Goal: Information Seeking & Learning: Check status

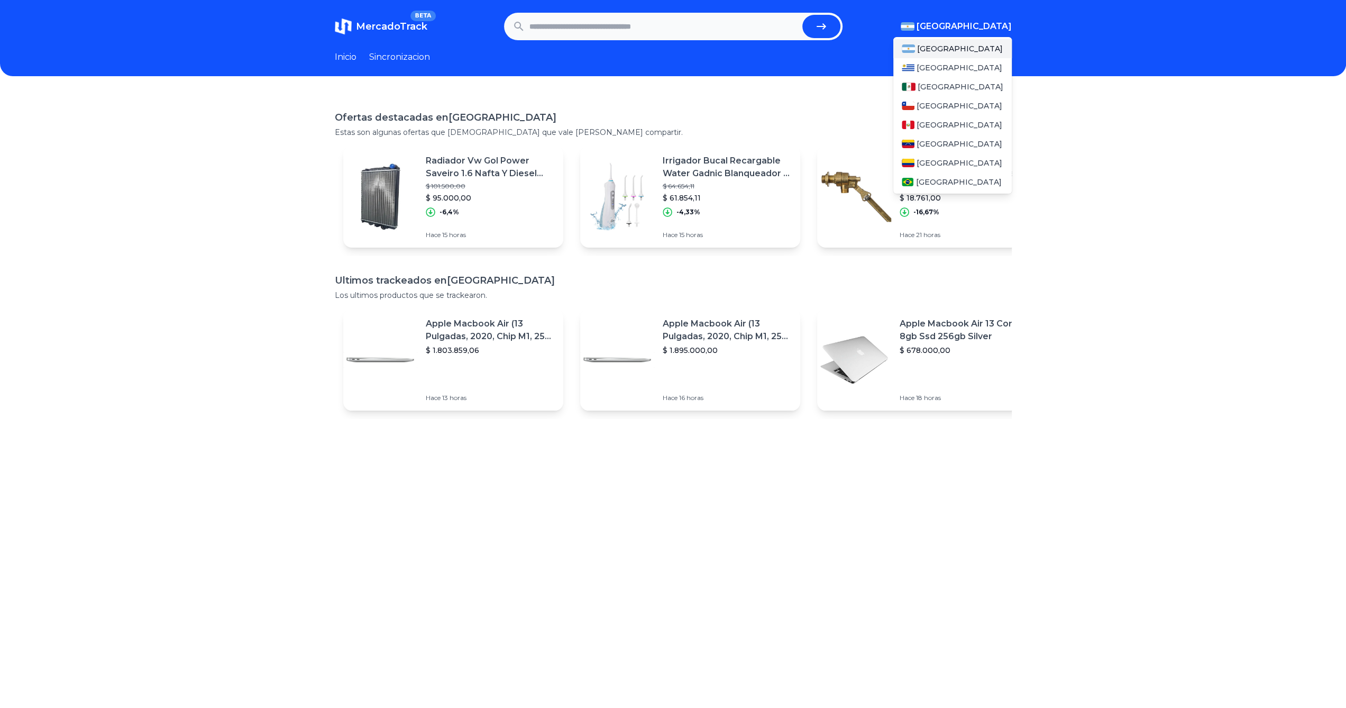
click at [994, 25] on span "[GEOGRAPHIC_DATA]" at bounding box center [964, 26] width 95 height 13
click at [944, 170] on div "[GEOGRAPHIC_DATA]" at bounding box center [952, 162] width 118 height 19
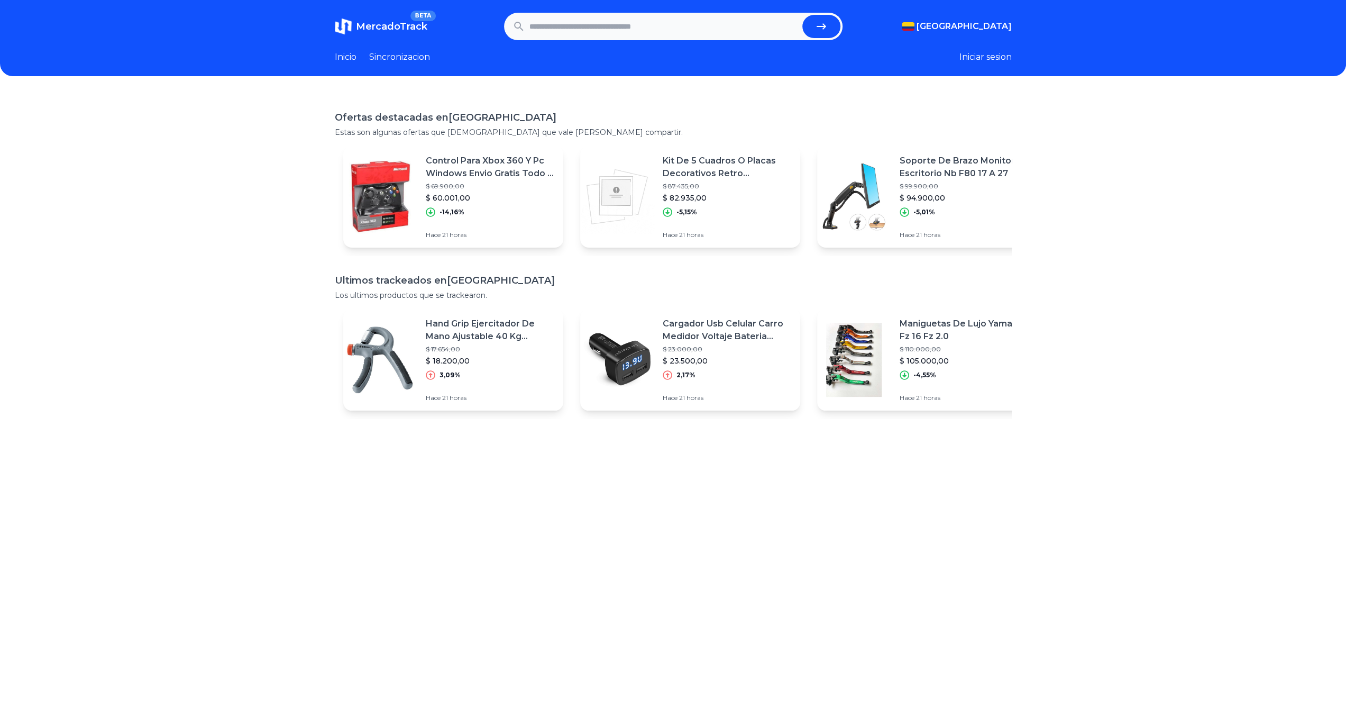
click at [554, 28] on input "text" at bounding box center [663, 26] width 269 height 23
type input "****"
click at [832, 19] on button "submit" at bounding box center [821, 26] width 38 height 23
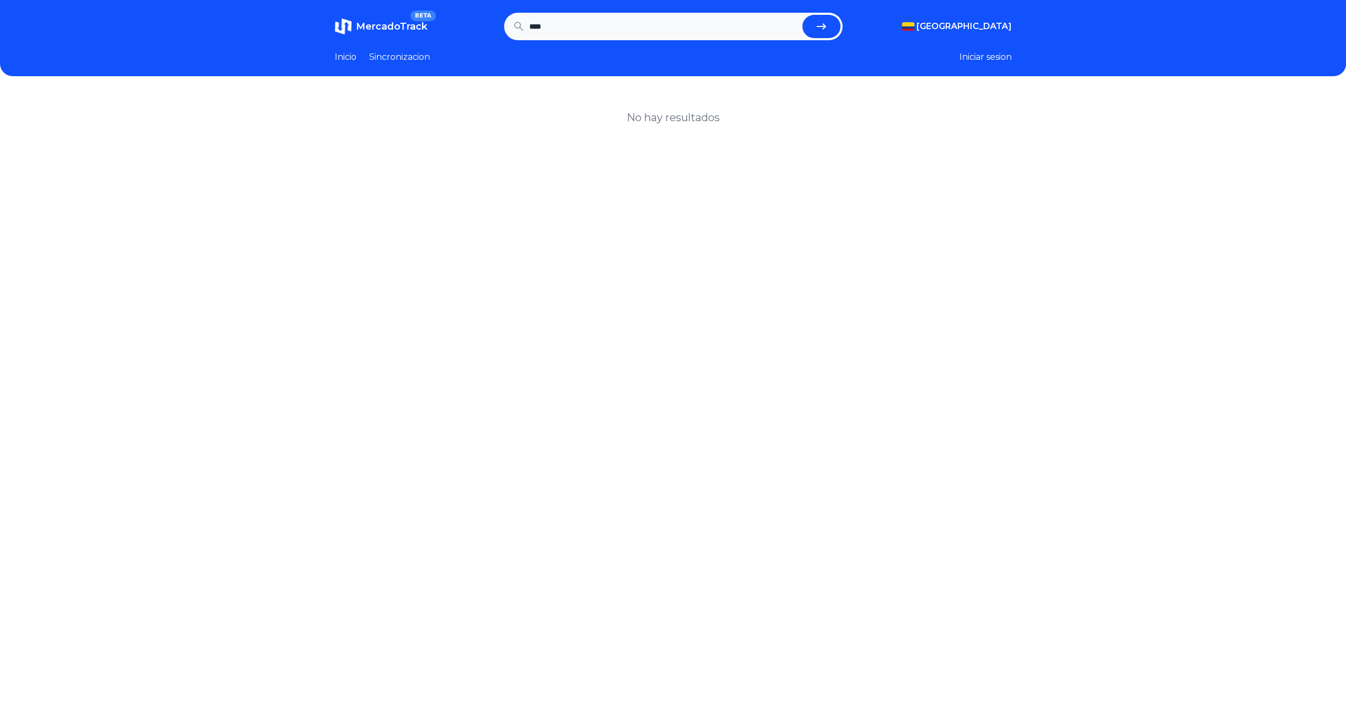
drag, startPoint x: 605, startPoint y: 30, endPoint x: 514, endPoint y: 25, distance: 91.1
click at [514, 25] on form "****" at bounding box center [673, 27] width 338 height 28
click at [349, 60] on link "Inicio" at bounding box center [346, 57] width 22 height 13
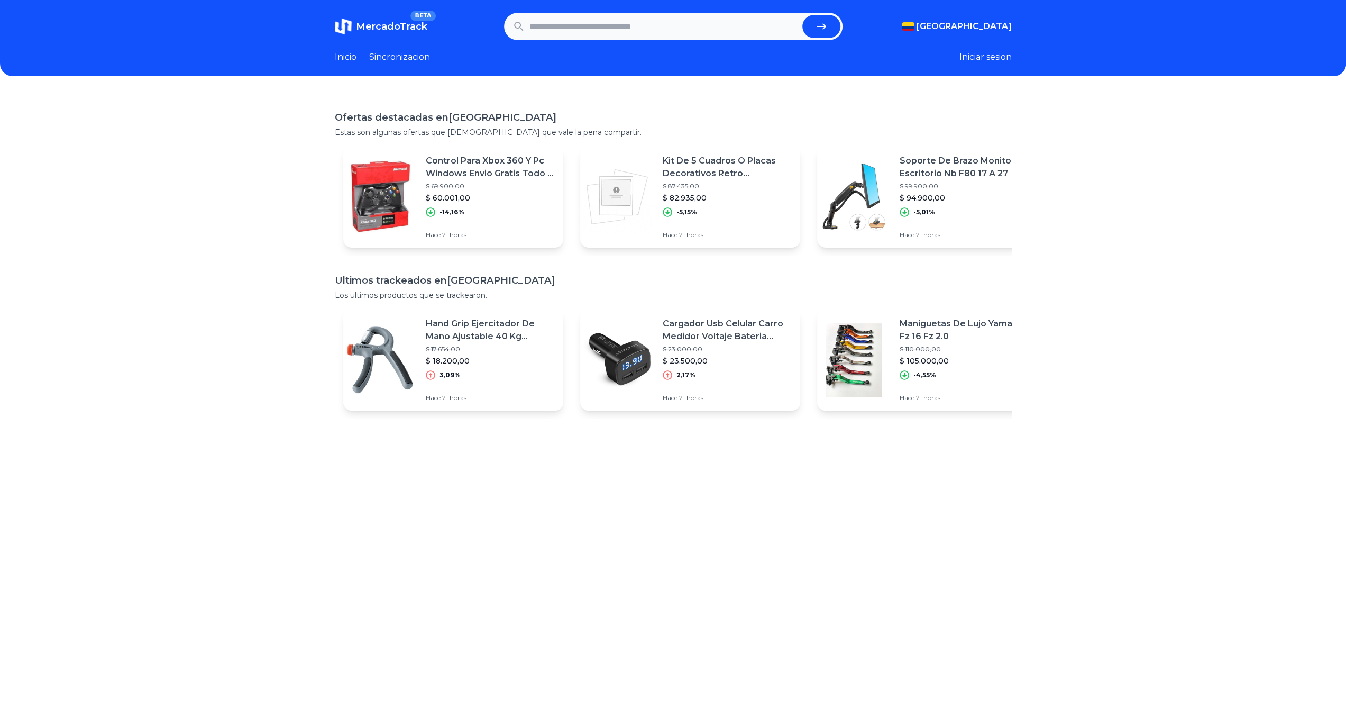
click at [392, 57] on link "Sincronizacion" at bounding box center [399, 57] width 61 height 13
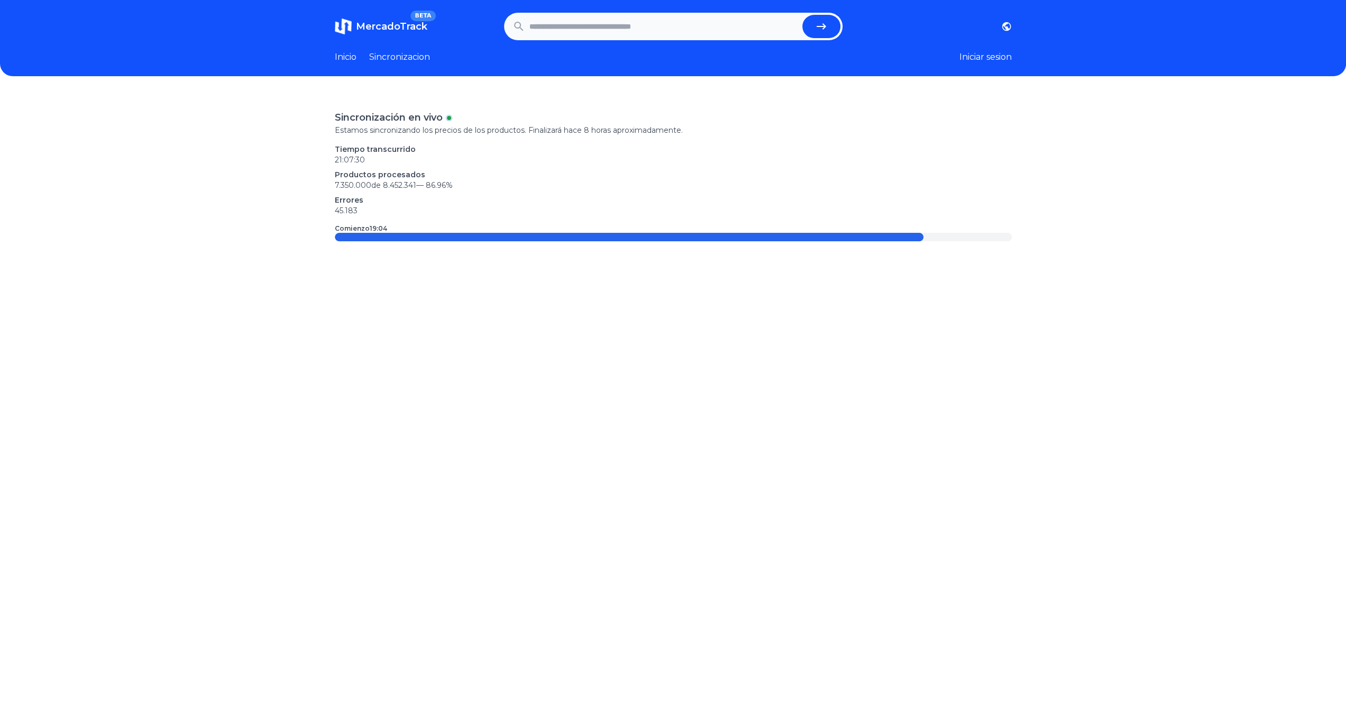
click at [356, 59] on link "Inicio" at bounding box center [346, 57] width 22 height 13
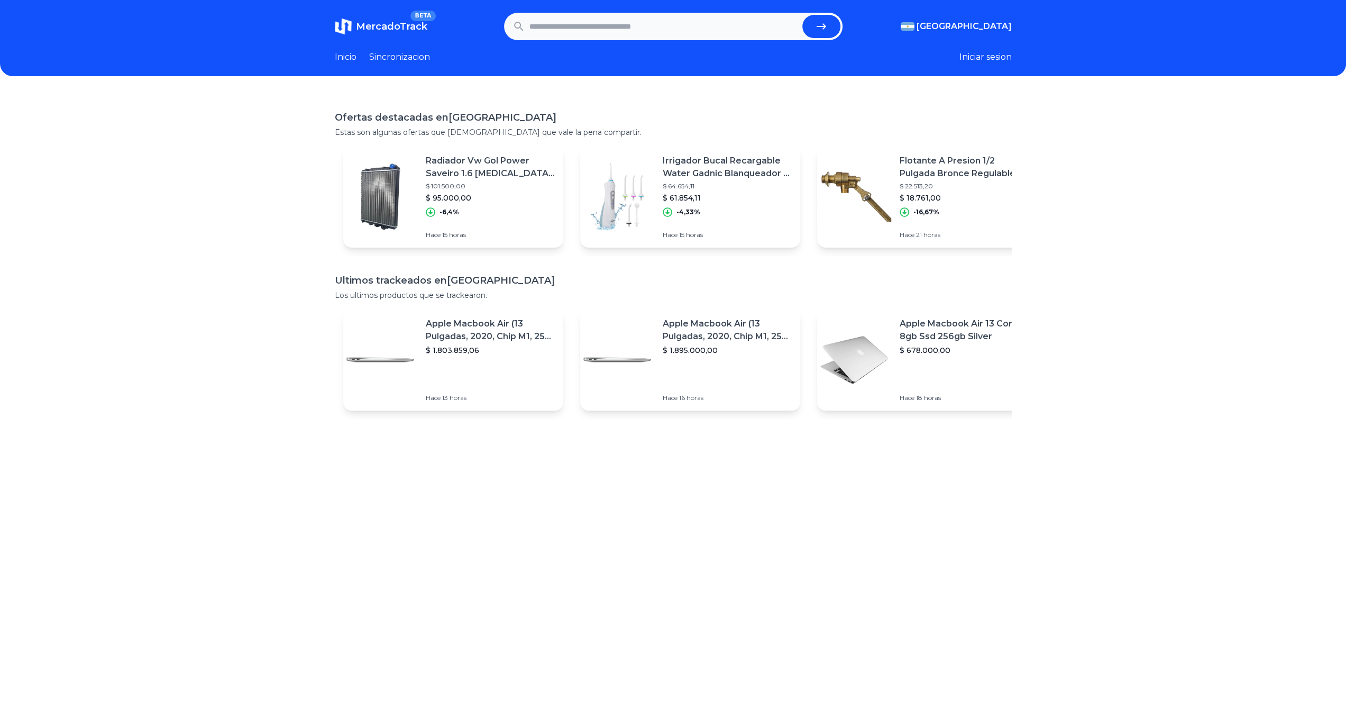
click at [981, 17] on section "MercadoTrack BETA Argentina Argentina Uruguay Mexico Chile Peru Venezuela Colom…" at bounding box center [673, 27] width 677 height 28
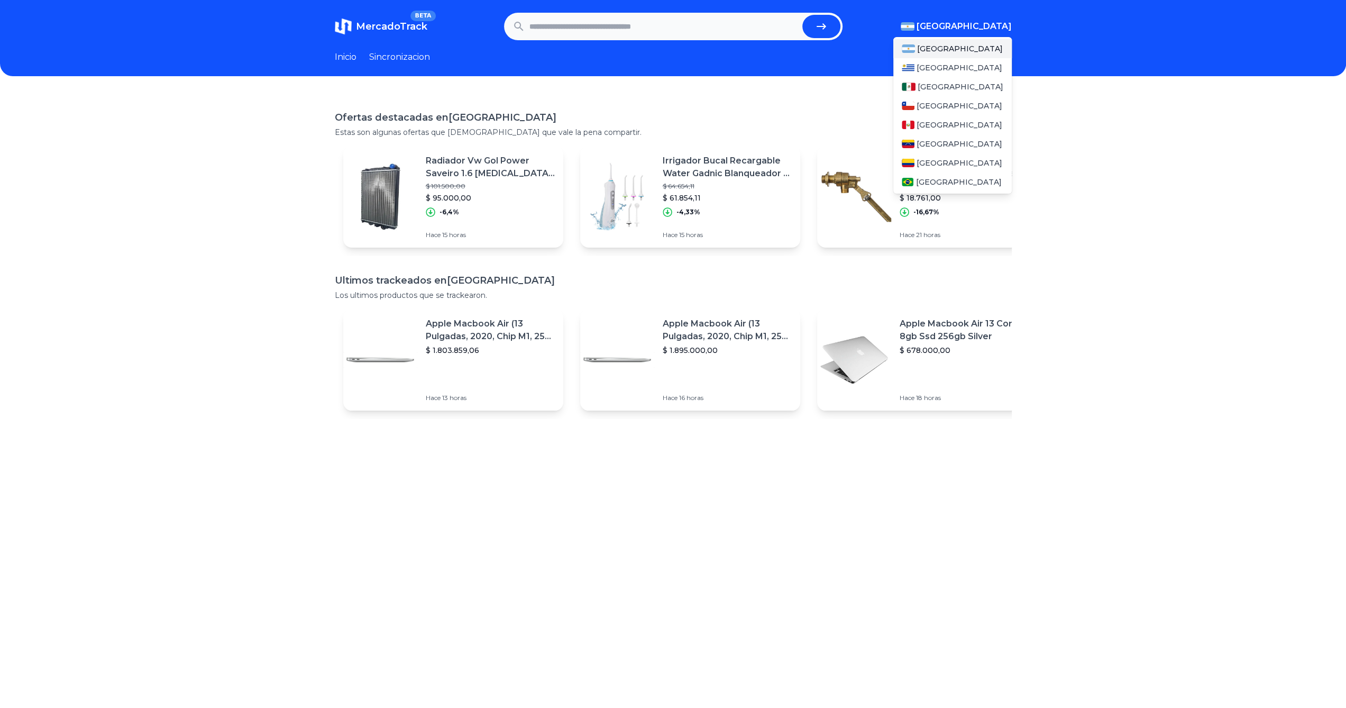
click at [978, 29] on span "[GEOGRAPHIC_DATA]" at bounding box center [964, 26] width 95 height 13
click at [948, 160] on span "[GEOGRAPHIC_DATA]" at bounding box center [960, 163] width 86 height 11
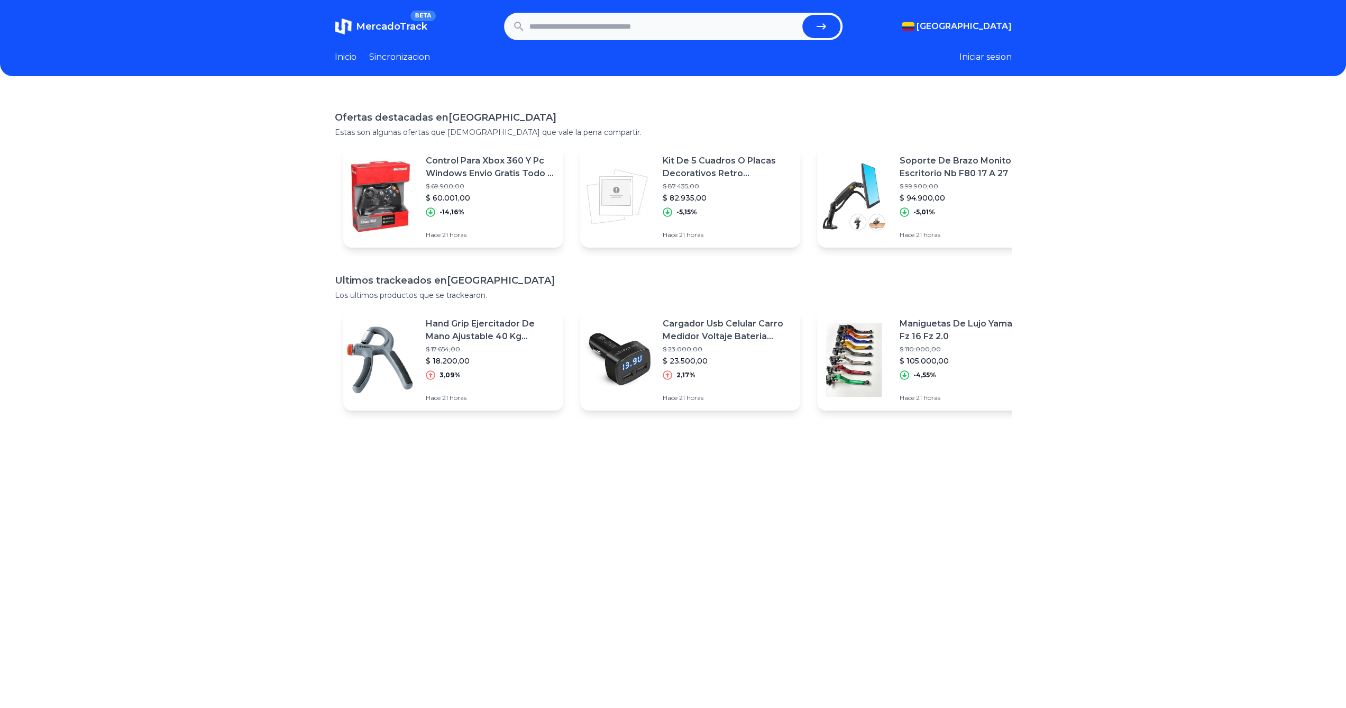
click at [209, 349] on div "Ofertas destacadas en Colombia Estas son algunas ofertas que creemos que vale l…" at bounding box center [673, 447] width 1346 height 708
click at [426, 226] on div "Control Para Xbox 360 Y Pc Windows Envio Gratis Todo El Pais $ 69.900,00 $ 60.0…" at bounding box center [453, 197] width 220 height 102
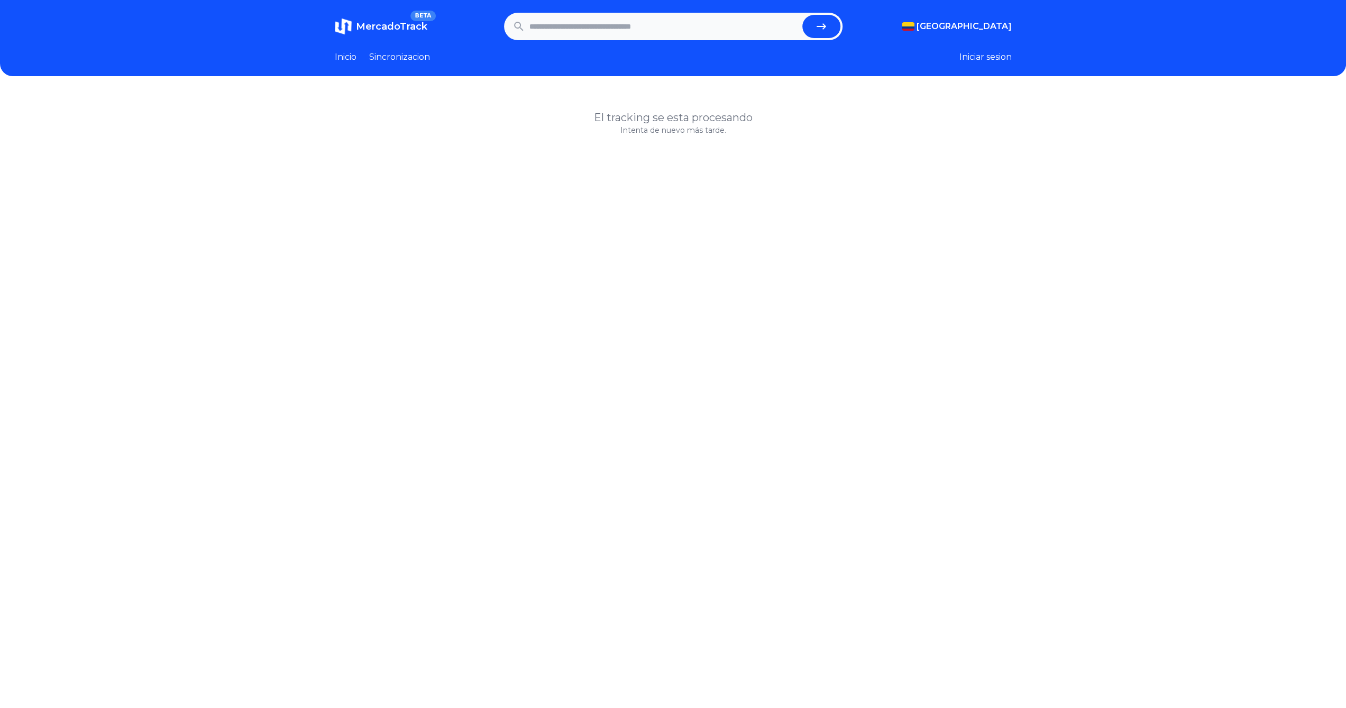
drag, startPoint x: 408, startPoint y: 59, endPoint x: 410, endPoint y: 69, distance: 10.4
click at [408, 59] on link "Sincronizacion" at bounding box center [399, 57] width 61 height 13
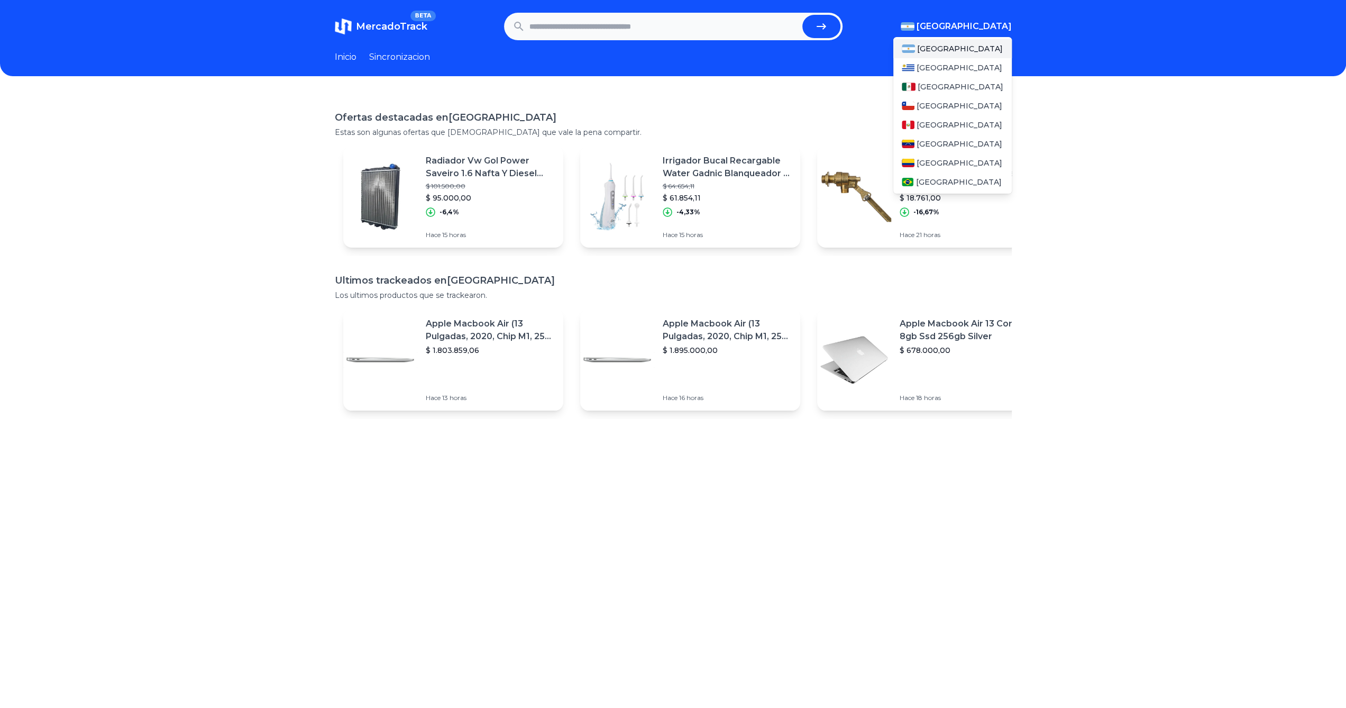
click at [990, 26] on span "[GEOGRAPHIC_DATA]" at bounding box center [964, 26] width 95 height 13
click at [944, 161] on span "[GEOGRAPHIC_DATA]" at bounding box center [960, 163] width 86 height 11
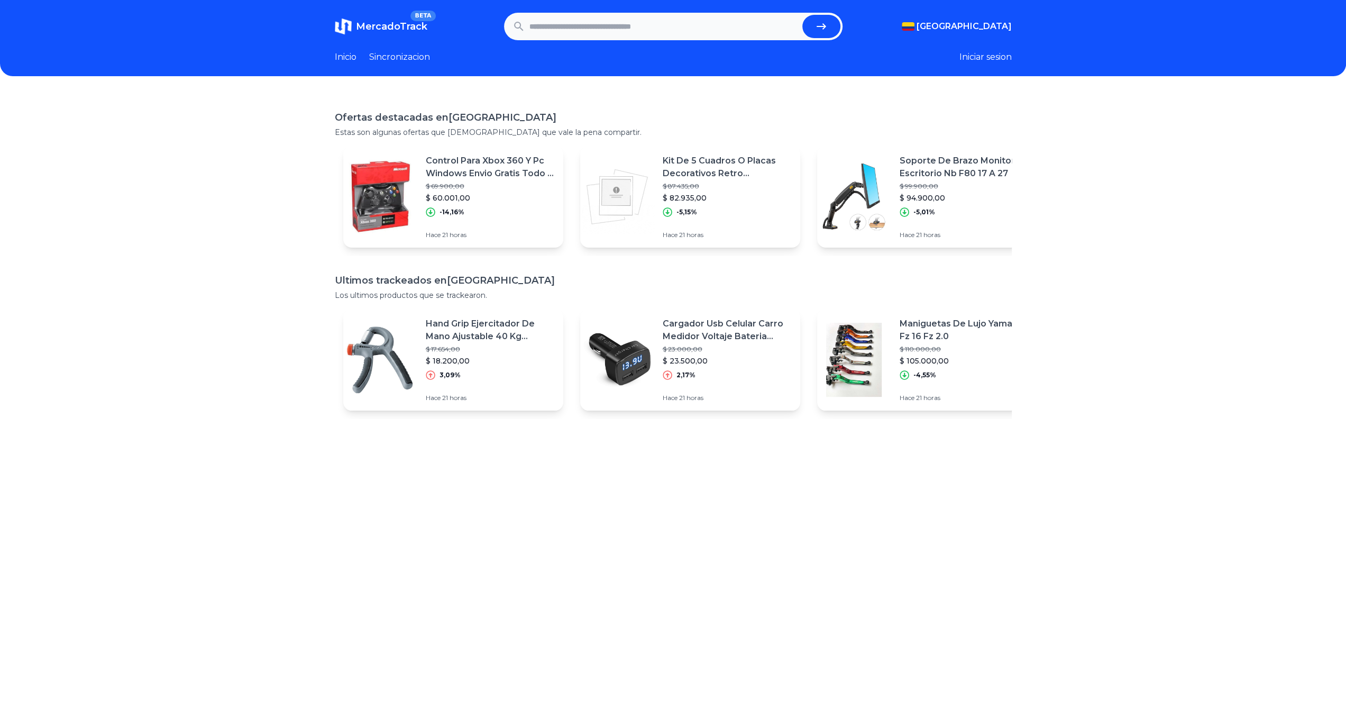
click at [602, 34] on input "text" at bounding box center [663, 26] width 269 height 23
type input "******"
click at [802, 15] on button "submit" at bounding box center [821, 26] width 38 height 23
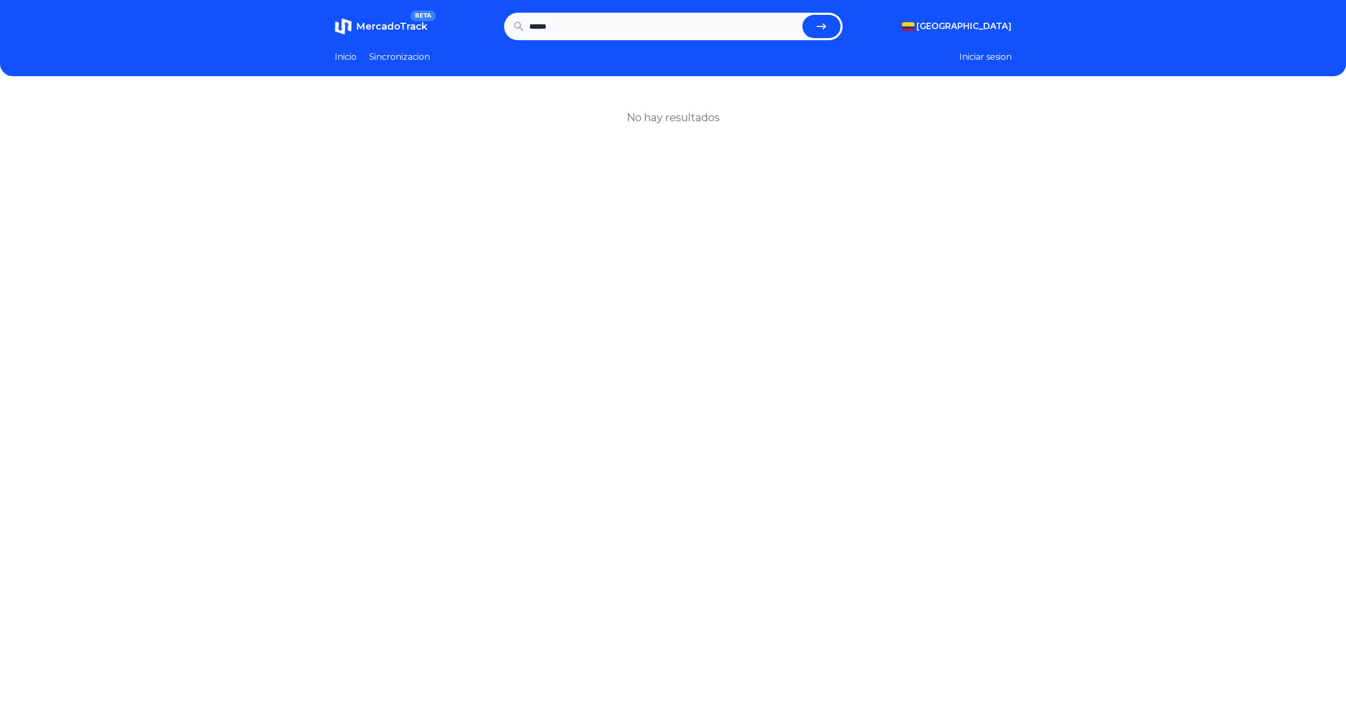
click at [544, 31] on input "******" at bounding box center [663, 26] width 269 height 23
drag, startPoint x: 594, startPoint y: 35, endPoint x: 262, endPoint y: -14, distance: 335.9
click at [262, 0] on html "MercadoTrack BETA [GEOGRAPHIC_DATA] [GEOGRAPHIC_DATA] [GEOGRAPHIC_DATA] [GEOGRA…" at bounding box center [673, 449] width 1346 height 898
paste input "*****"
type input "**********"
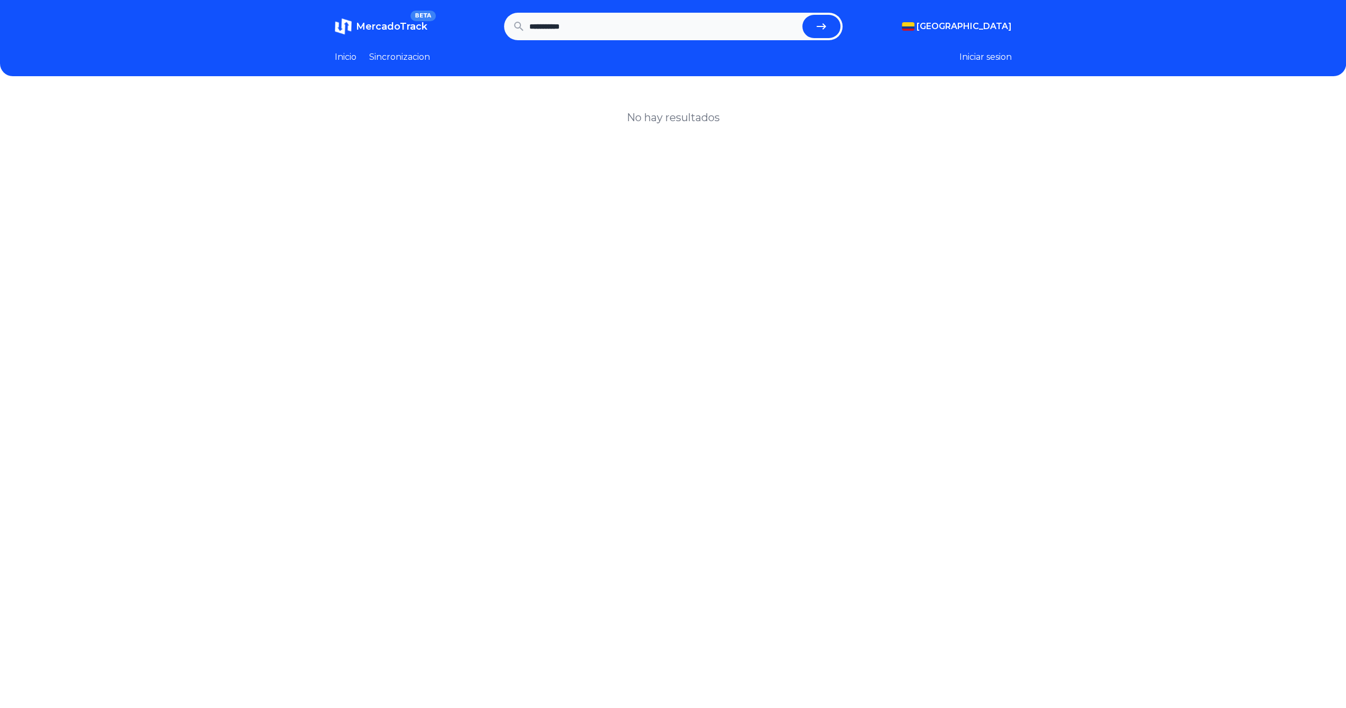
click at [826, 27] on icon "submit" at bounding box center [822, 26] width 10 height 6
drag, startPoint x: 343, startPoint y: 56, endPoint x: 385, endPoint y: 136, distance: 90.8
click at [343, 57] on link "Inicio" at bounding box center [346, 57] width 22 height 13
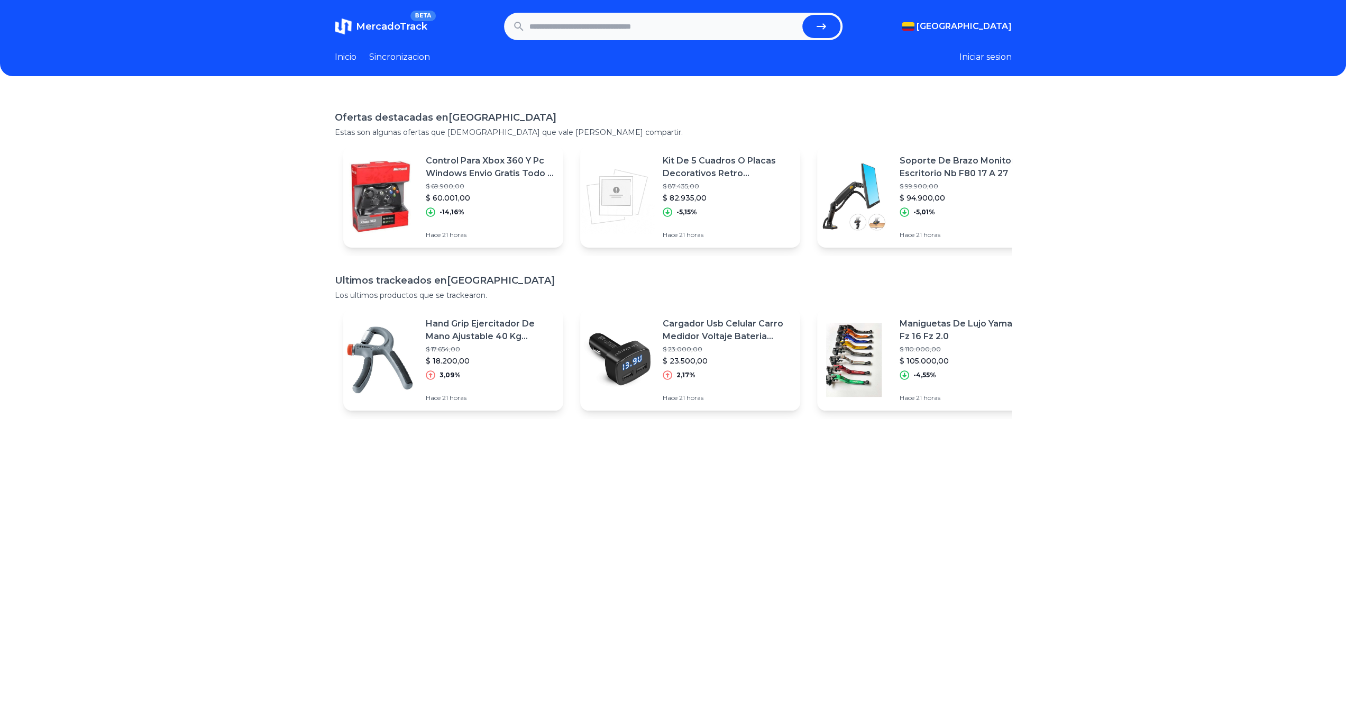
click at [921, 187] on p "$ 99.900,00" at bounding box center [964, 186] width 129 height 8
